Goal: Transaction & Acquisition: Purchase product/service

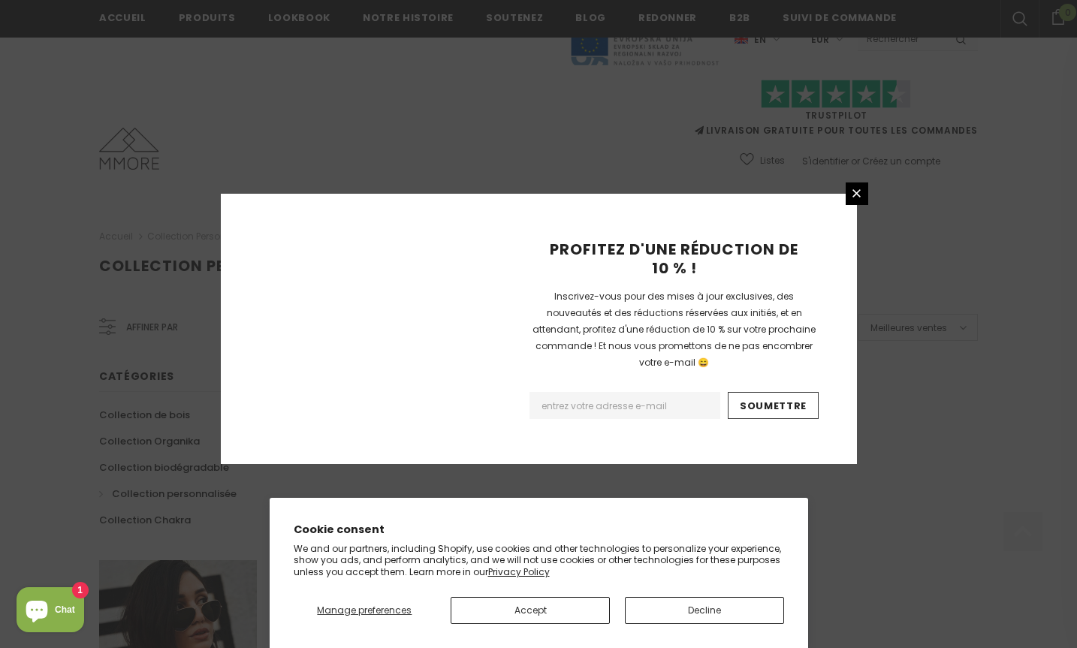
scroll to position [927, 0]
